Goal: Check status: Check status

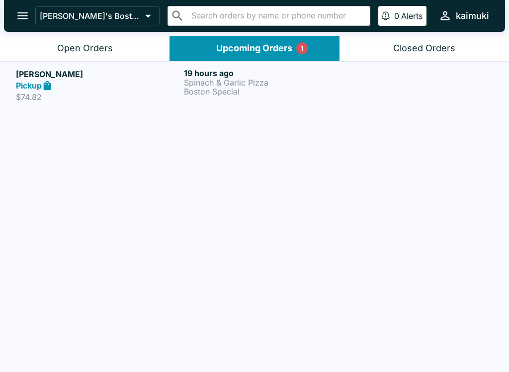
click at [210, 83] on p "Spinach & Garlic Pizza" at bounding box center [266, 82] width 164 height 9
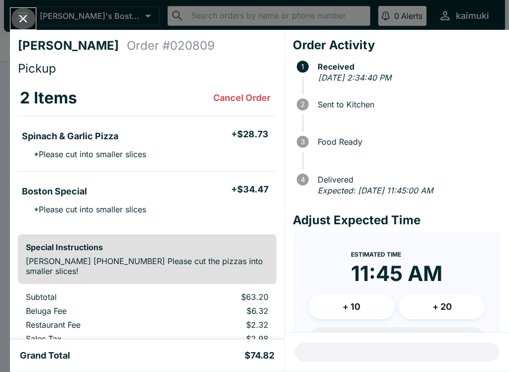
click at [24, 23] on icon "Close" at bounding box center [22, 18] width 13 height 13
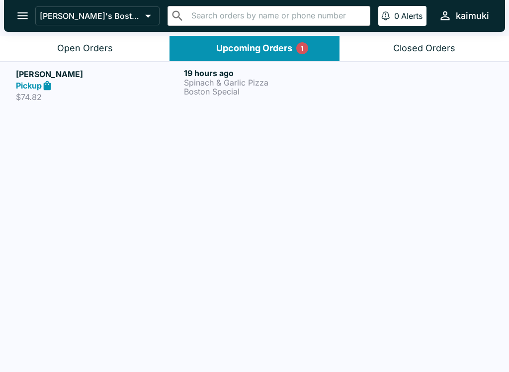
click at [68, 51] on div "Open Orders" at bounding box center [85, 48] width 56 height 11
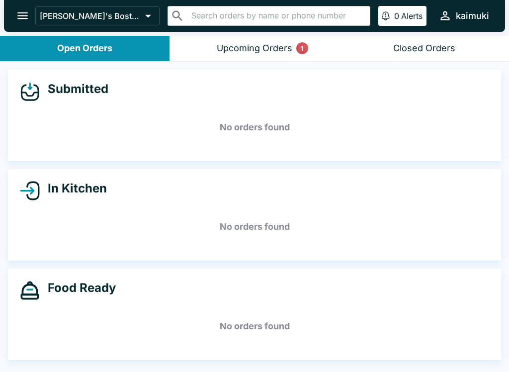
click at [405, 58] on button "Closed Orders" at bounding box center [423, 48] width 169 height 25
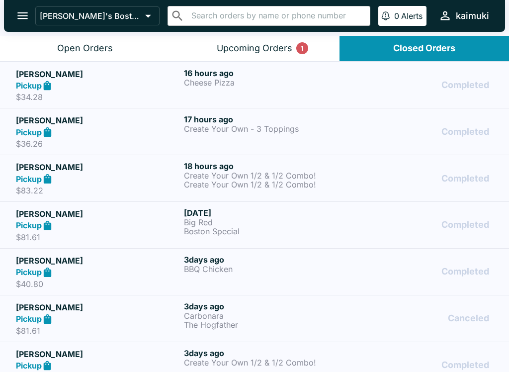
click at [195, 269] on p "BBQ Chicken" at bounding box center [266, 268] width 164 height 9
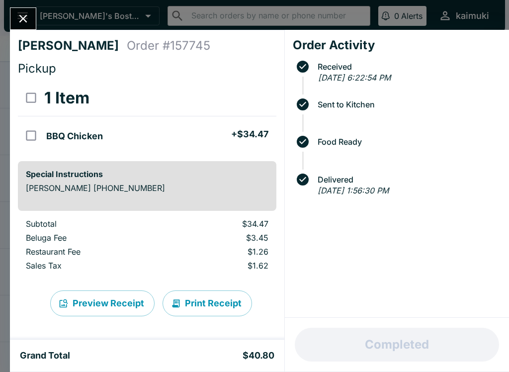
click at [22, 18] on icon "Close" at bounding box center [23, 19] width 8 height 8
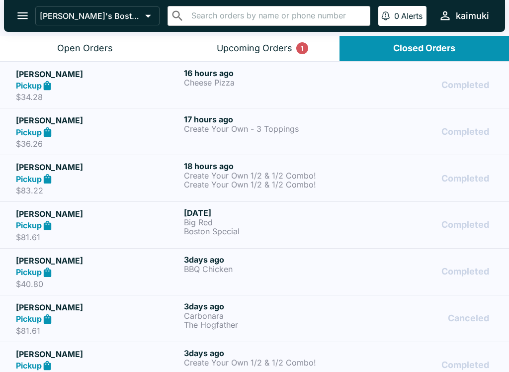
click at [27, 233] on p "$81.61" at bounding box center [98, 237] width 164 height 10
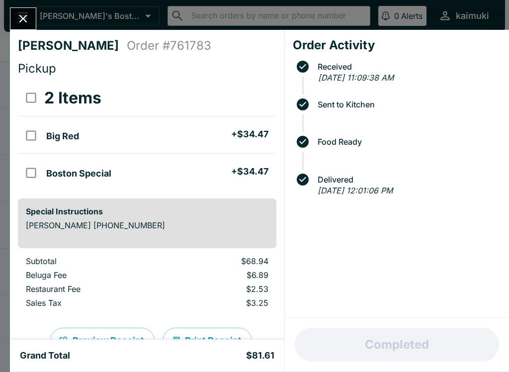
click at [27, 12] on icon "Close" at bounding box center [22, 18] width 13 height 13
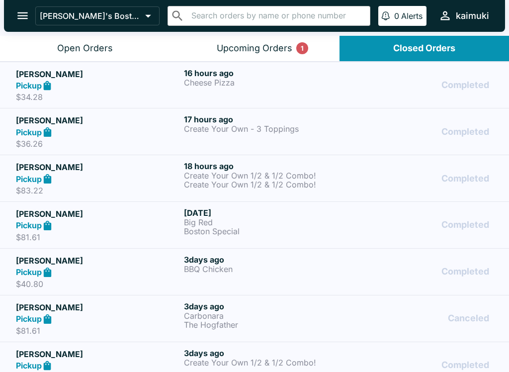
click at [66, 44] on div "Open Orders" at bounding box center [85, 48] width 56 height 11
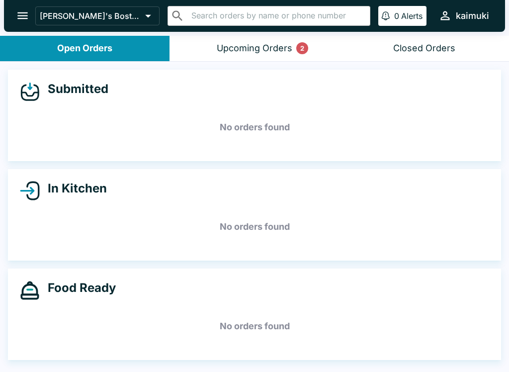
click at [239, 44] on div "Upcoming Orders 2" at bounding box center [255, 48] width 76 height 11
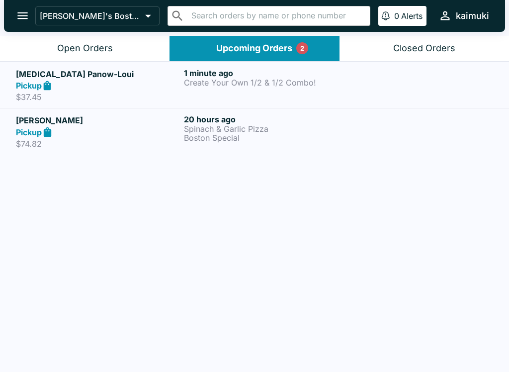
click at [201, 130] on p "Spinach & Garlic Pizza" at bounding box center [266, 128] width 164 height 9
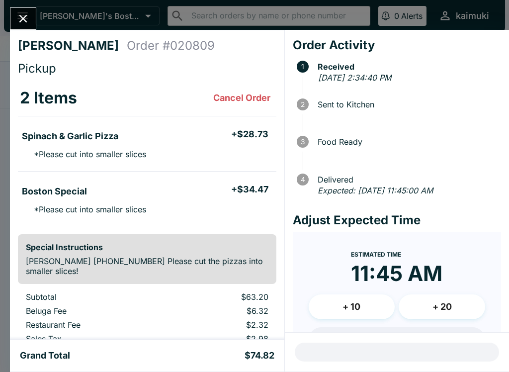
click at [18, 14] on icon "Close" at bounding box center [22, 18] width 13 height 13
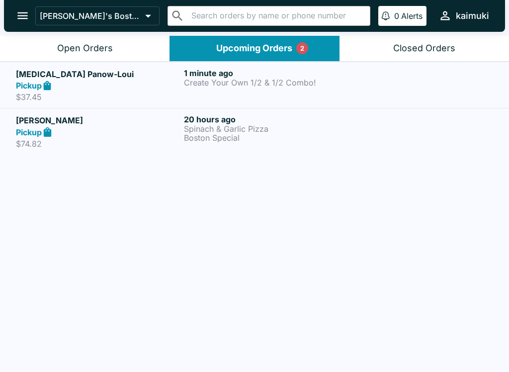
click at [167, 78] on h5 "[MEDICAL_DATA] Panow-Loui" at bounding box center [98, 74] width 164 height 12
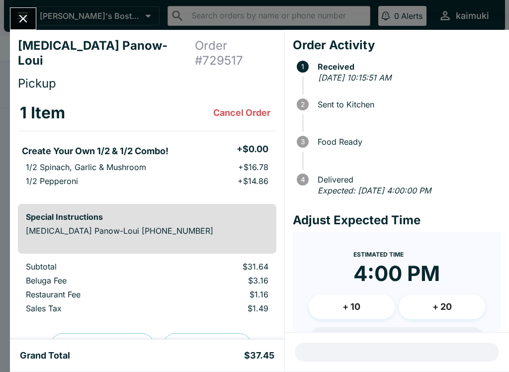
click at [24, 23] on icon "Close" at bounding box center [22, 18] width 13 height 13
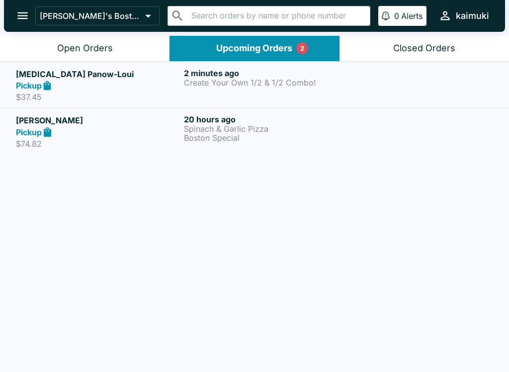
click at [56, 52] on button "Open Orders" at bounding box center [84, 48] width 169 height 25
